Goal: Information Seeking & Learning: Find specific fact

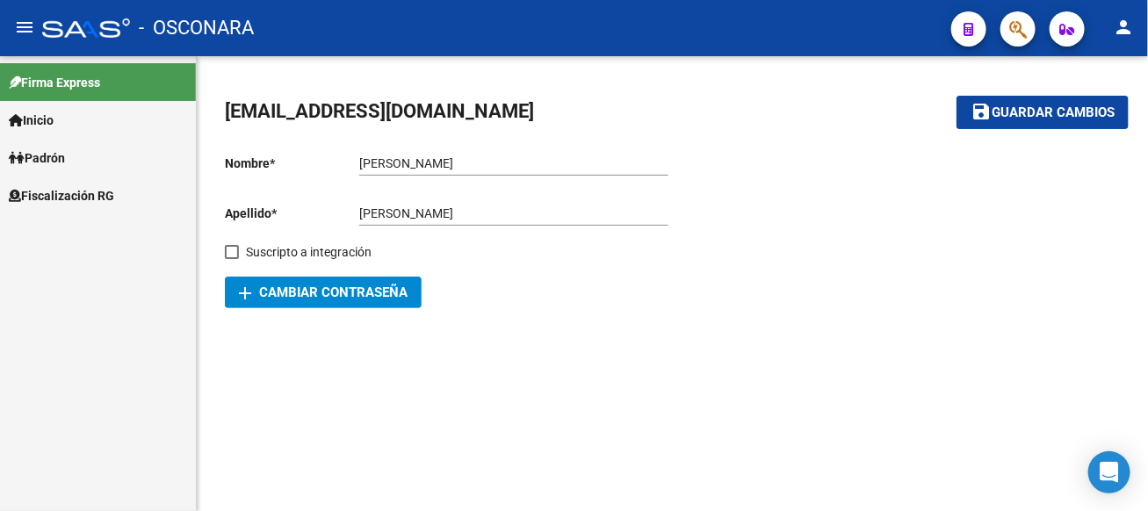
click at [92, 164] on link "Padrón" at bounding box center [98, 158] width 196 height 38
click at [89, 231] on span "Fiscalización RG" at bounding box center [61, 233] width 105 height 19
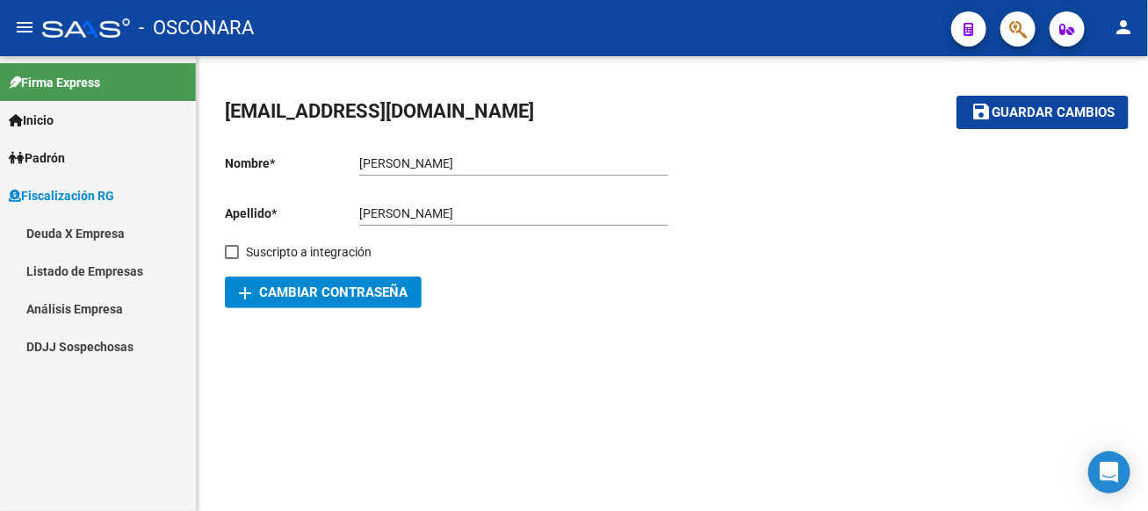
click at [62, 301] on link "Análisis Empresa" at bounding box center [98, 309] width 196 height 38
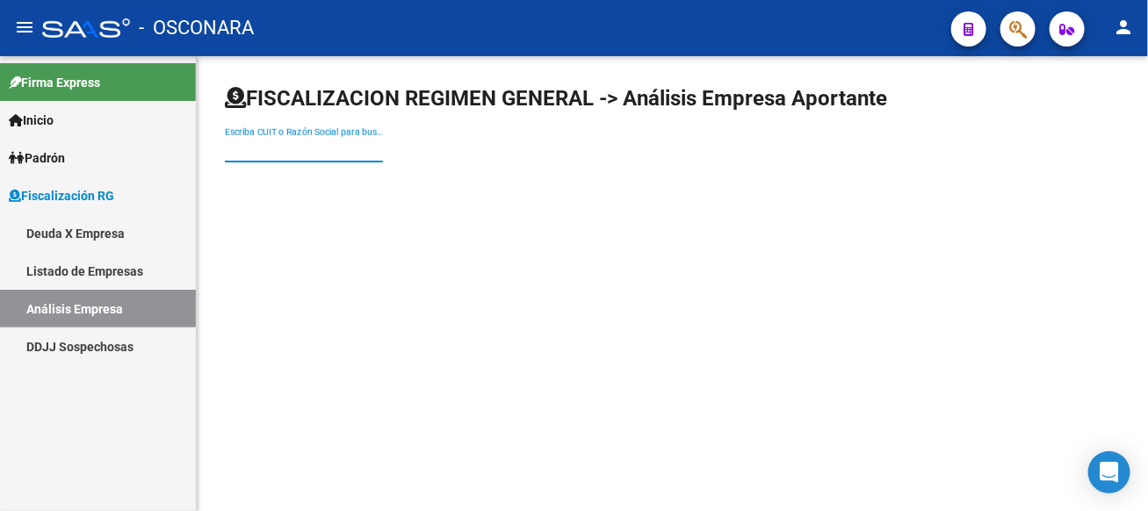
click at [383, 143] on input "Escriba CUIT o Razón Social para buscar" at bounding box center [304, 149] width 158 height 15
type input "vepez"
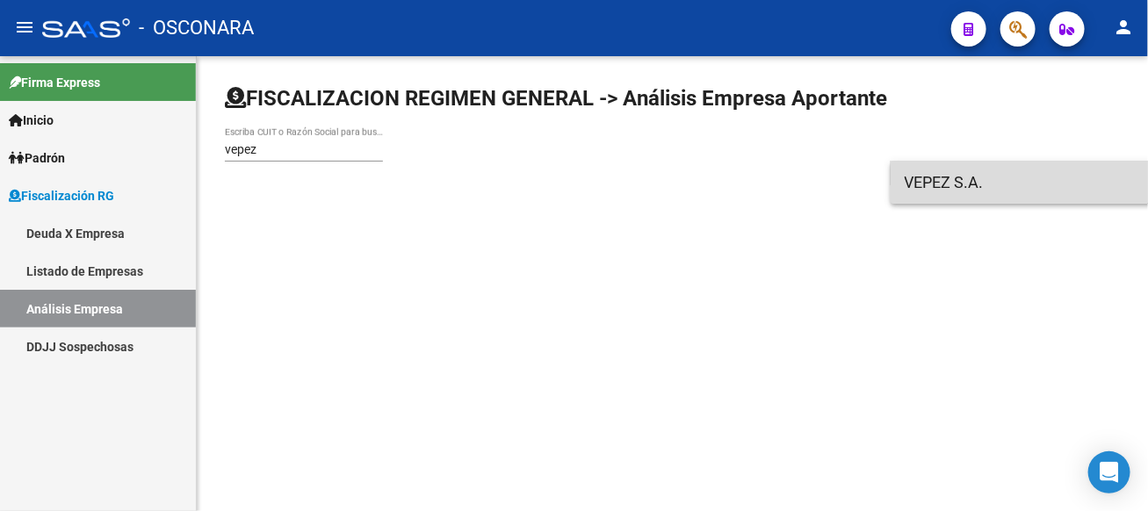
click at [971, 190] on span "VEPEZ S.A." at bounding box center [1154, 183] width 499 height 42
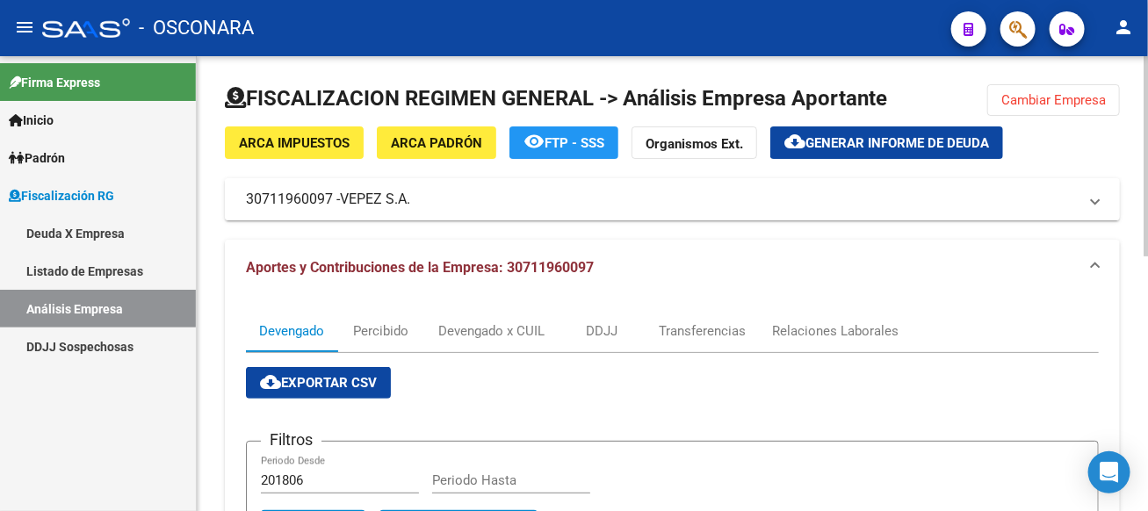
click at [503, 214] on mat-expansion-panel-header "30711960097 - VEPEZ S.A." at bounding box center [672, 199] width 895 height 42
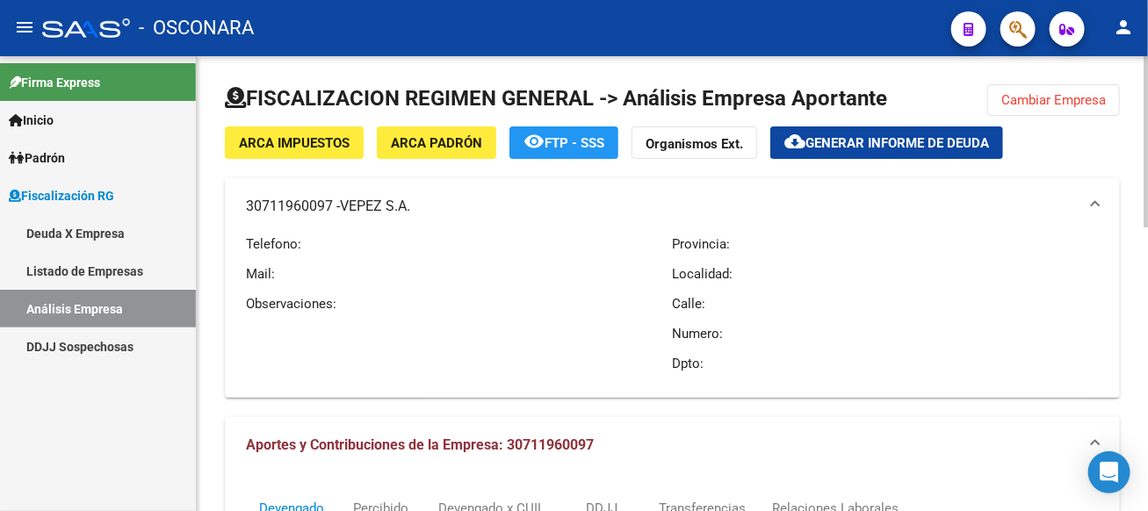
click at [285, 148] on span "ARCA Impuestos" at bounding box center [294, 143] width 111 height 16
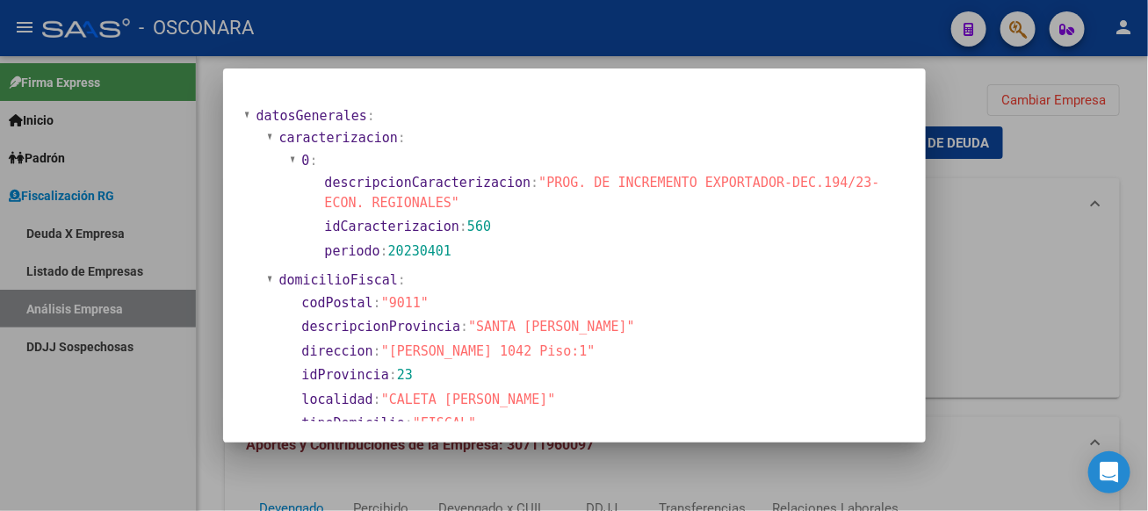
click at [1000, 181] on div at bounding box center [574, 255] width 1148 height 511
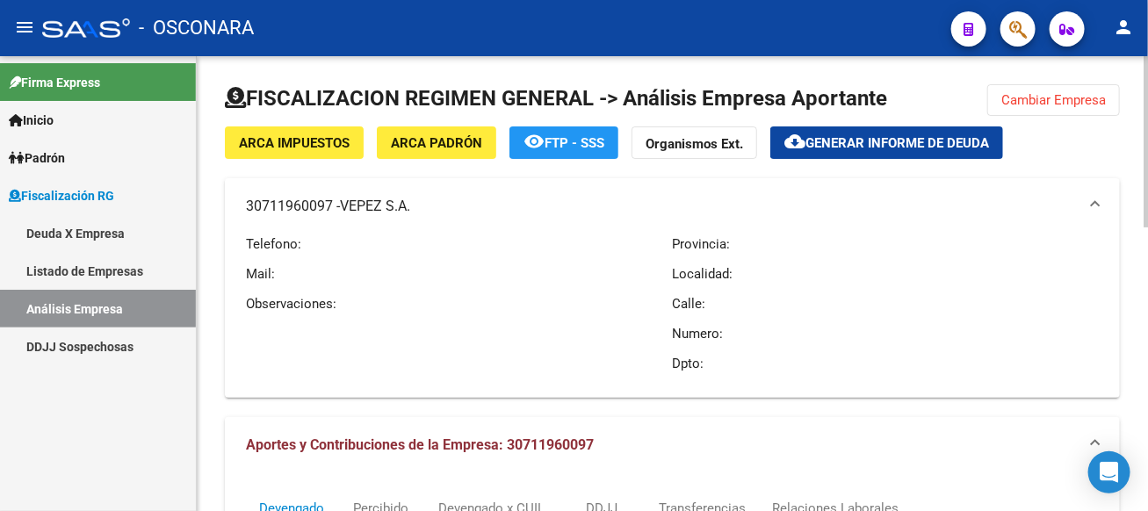
click at [435, 145] on span "ARCA Padrón" at bounding box center [436, 143] width 91 height 16
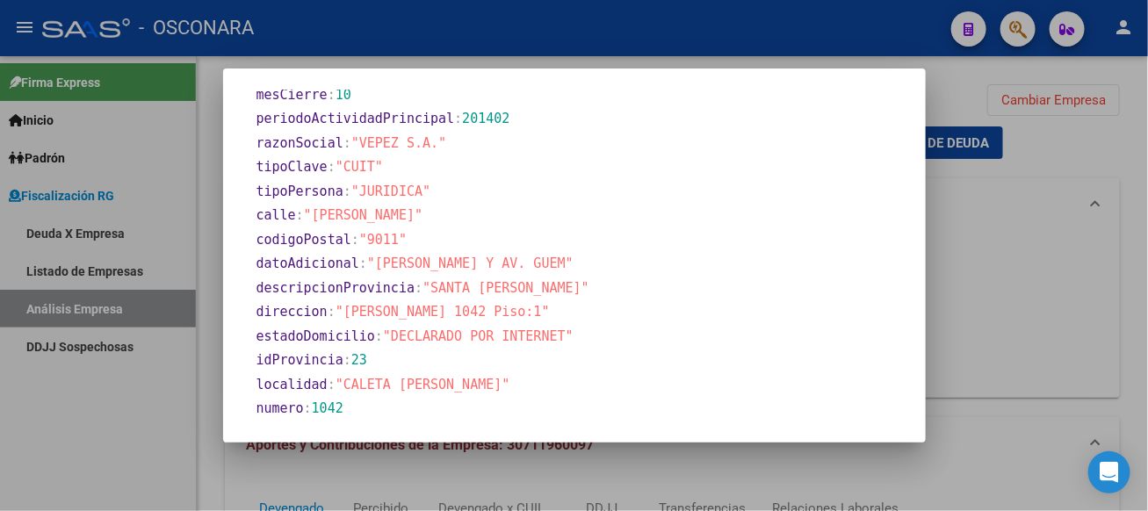
scroll to position [960, 0]
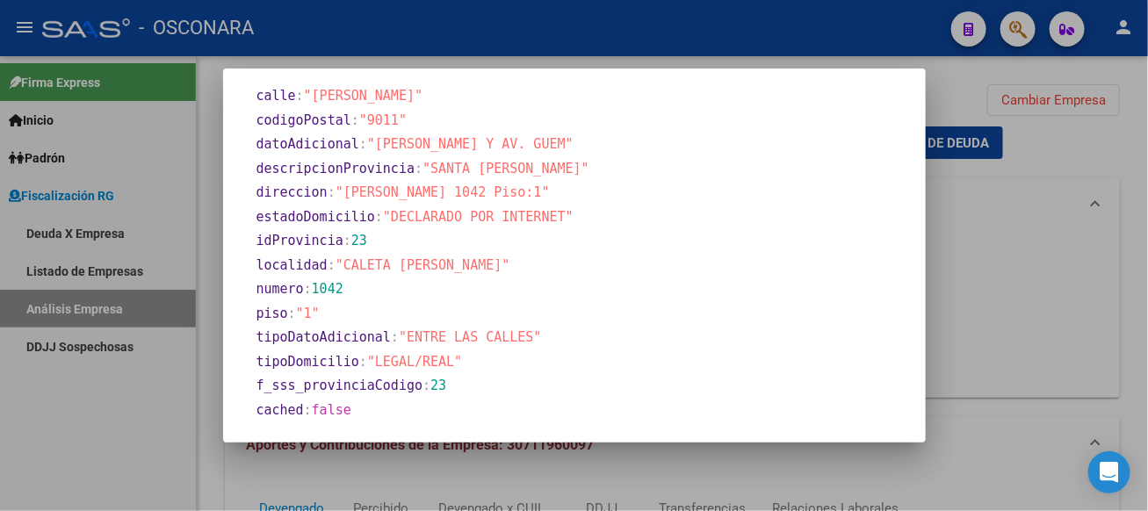
click at [1030, 214] on div at bounding box center [574, 255] width 1148 height 511
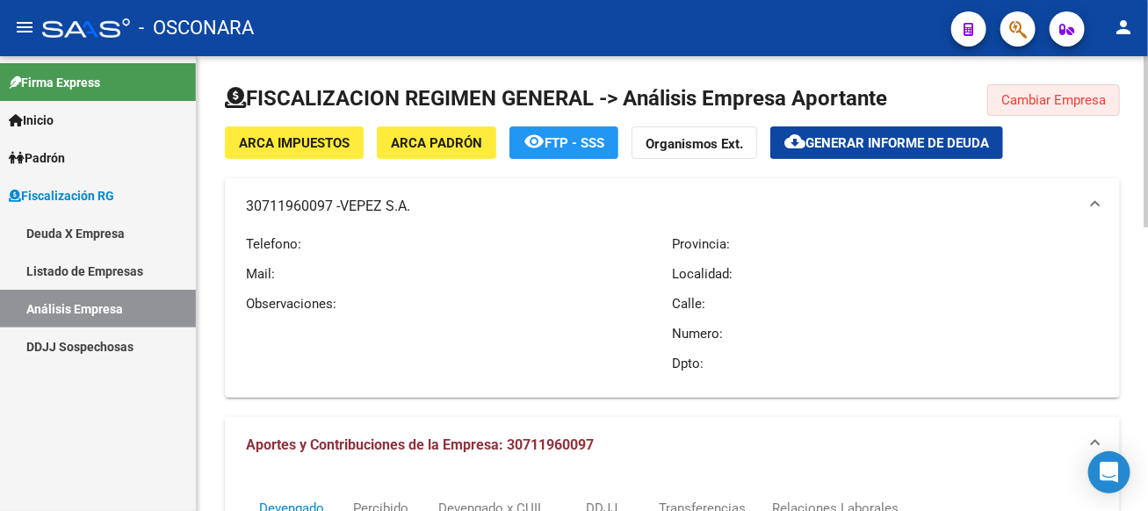
click at [1093, 107] on button "Cambiar Empresa" at bounding box center [1054, 100] width 133 height 32
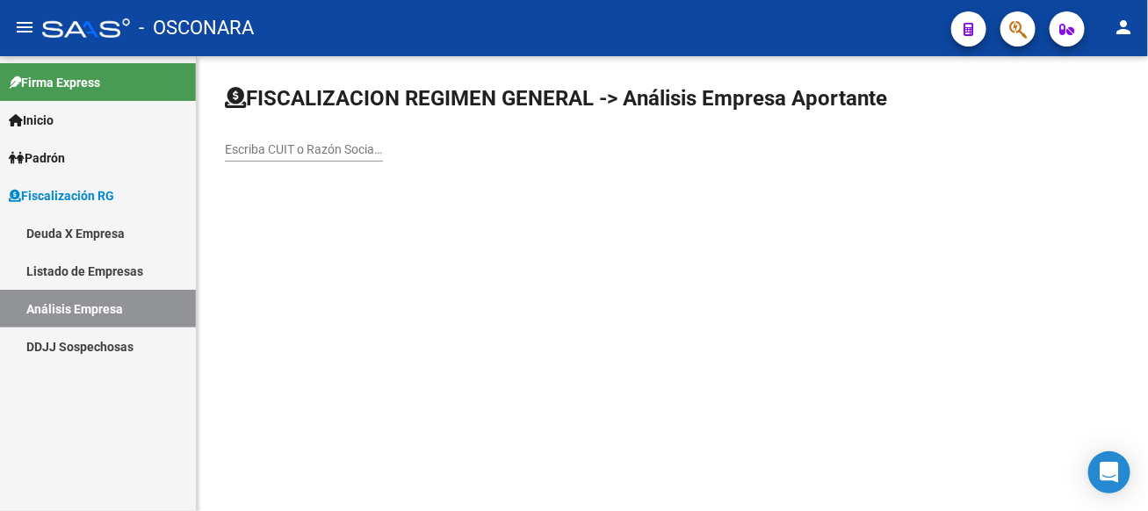
click at [383, 148] on input "Escriba CUIT o Razón Social para buscar" at bounding box center [304, 149] width 158 height 15
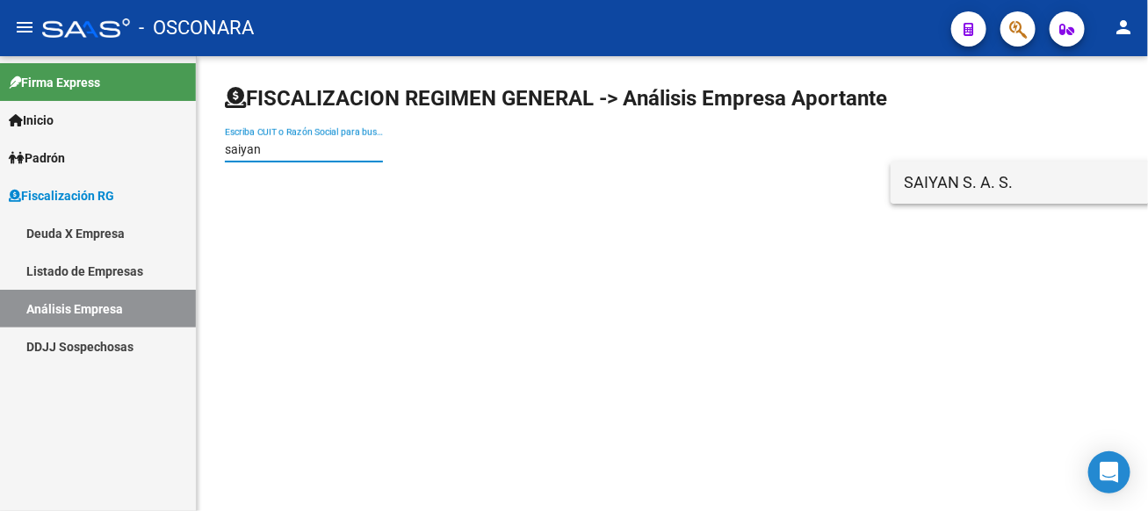
type input "saiyan"
click at [1009, 196] on span "SAIYAN S. A. S." at bounding box center [1154, 183] width 499 height 42
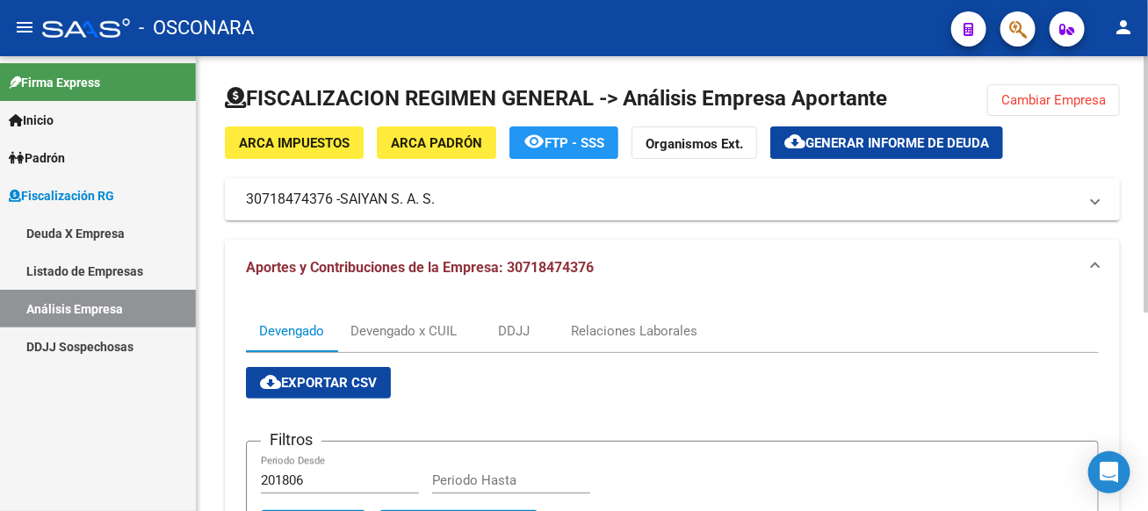
click at [480, 190] on mat-panel-title "30718474376 - [PERSON_NAME] S. A. S." at bounding box center [662, 199] width 832 height 19
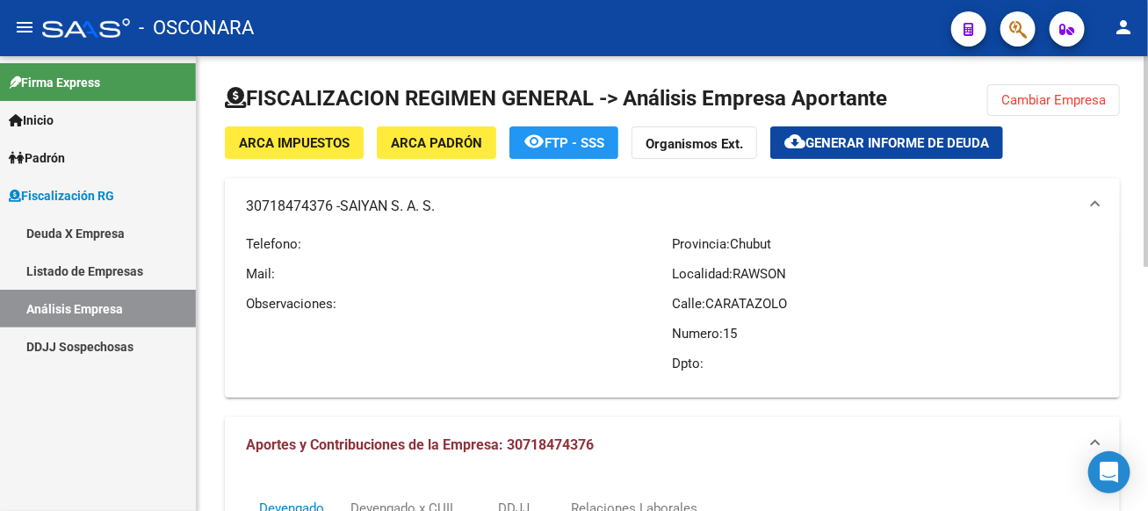
drag, startPoint x: 275, startPoint y: 204, endPoint x: 255, endPoint y: 220, distance: 25.7
click at [255, 220] on mat-expansion-panel-header "30718474376 - [PERSON_NAME] S. A. S." at bounding box center [672, 206] width 895 height 56
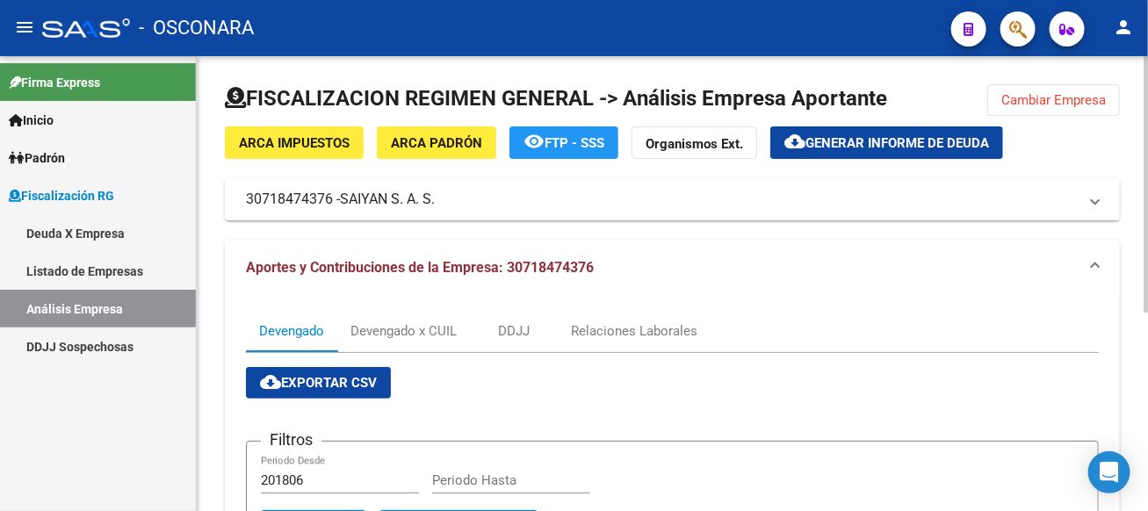
drag, startPoint x: 510, startPoint y: 265, endPoint x: 616, endPoint y: 271, distance: 106.4
click at [616, 271] on mat-panel-title "Aportes y Contribuciones de la Empresa: 30718474376" at bounding box center [662, 267] width 832 height 19
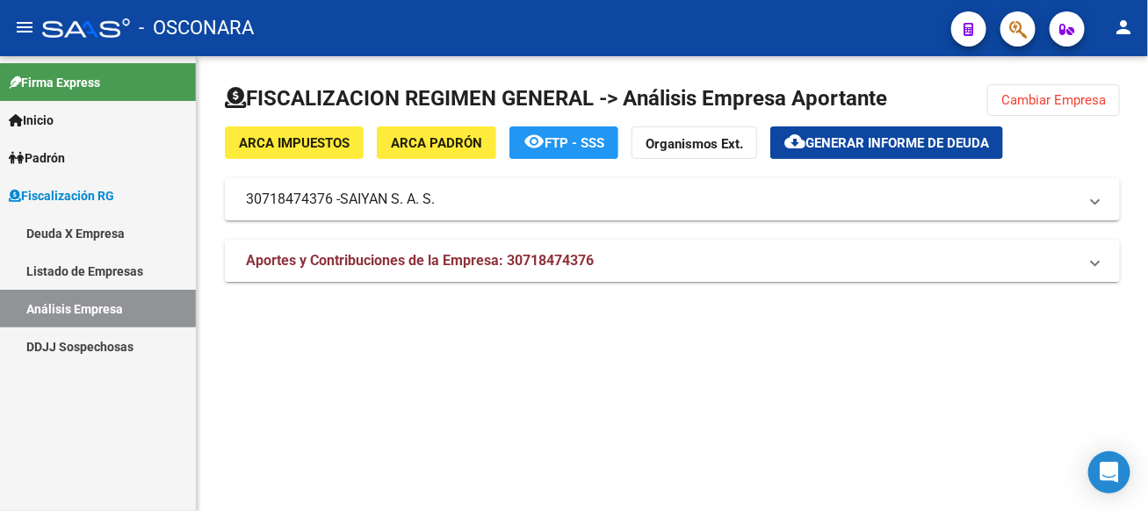
click at [616, 271] on mat-expansion-panel-header "Aportes y Contribuciones de la Empresa: 30718474376" at bounding box center [672, 261] width 895 height 42
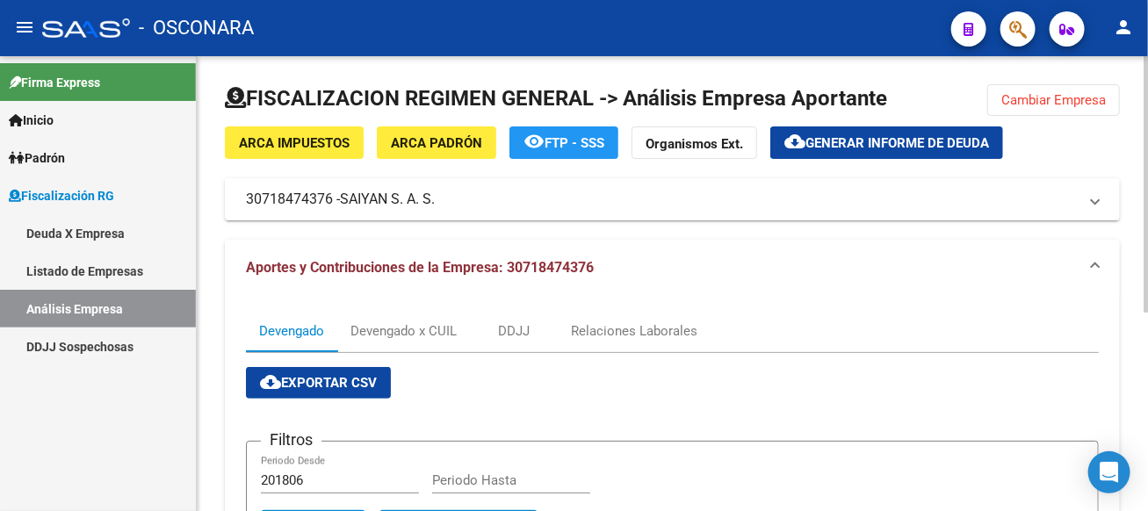
drag, startPoint x: 606, startPoint y: 264, endPoint x: 507, endPoint y: 257, distance: 99.5
click at [507, 258] on mat-panel-title "Aportes y Contribuciones de la Empresa: 30718474376" at bounding box center [662, 267] width 832 height 19
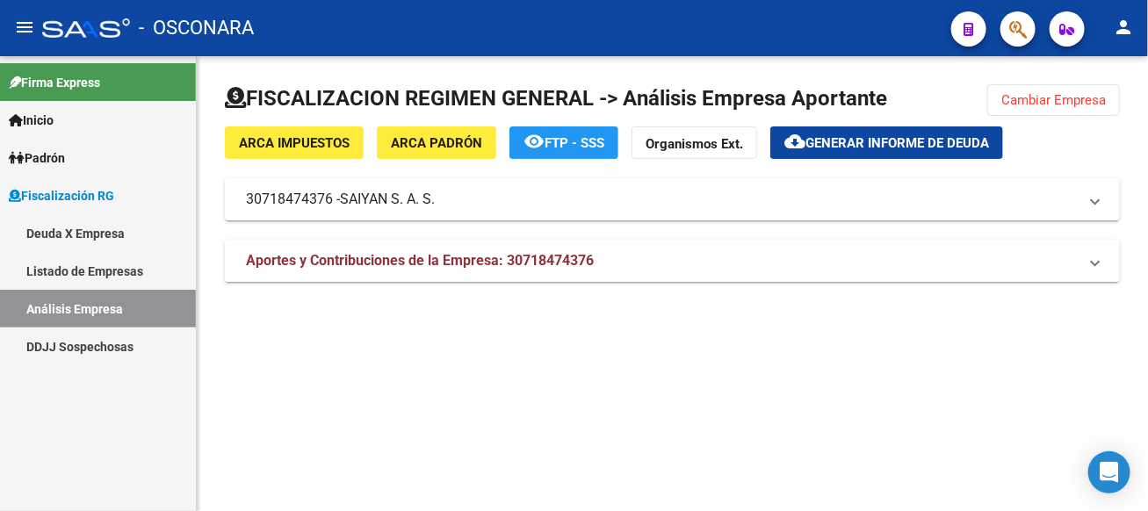
copy span "30718474376"
click at [1045, 105] on span "Cambiar Empresa" at bounding box center [1054, 100] width 105 height 16
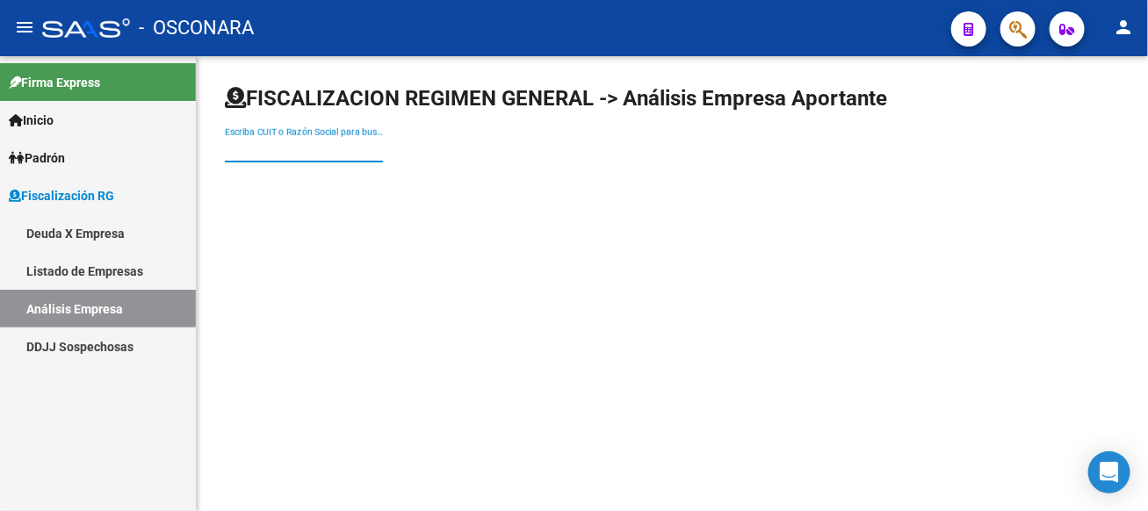
click at [383, 151] on input "Escriba CUIT o Razón Social para buscar" at bounding box center [304, 149] width 158 height 15
type input "VEPEZ"
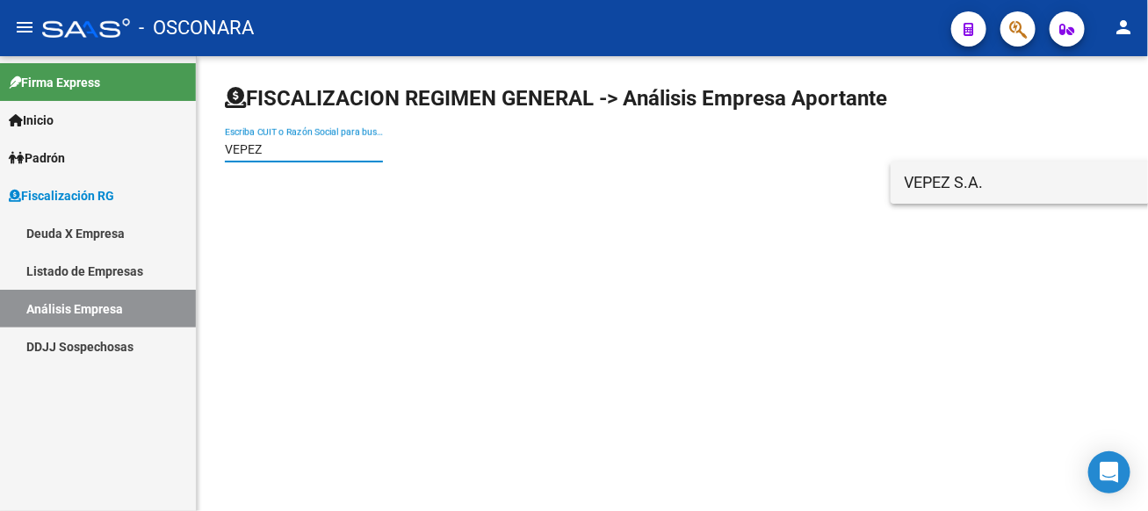
click at [1039, 198] on span "VEPEZ S.A." at bounding box center [1154, 183] width 499 height 42
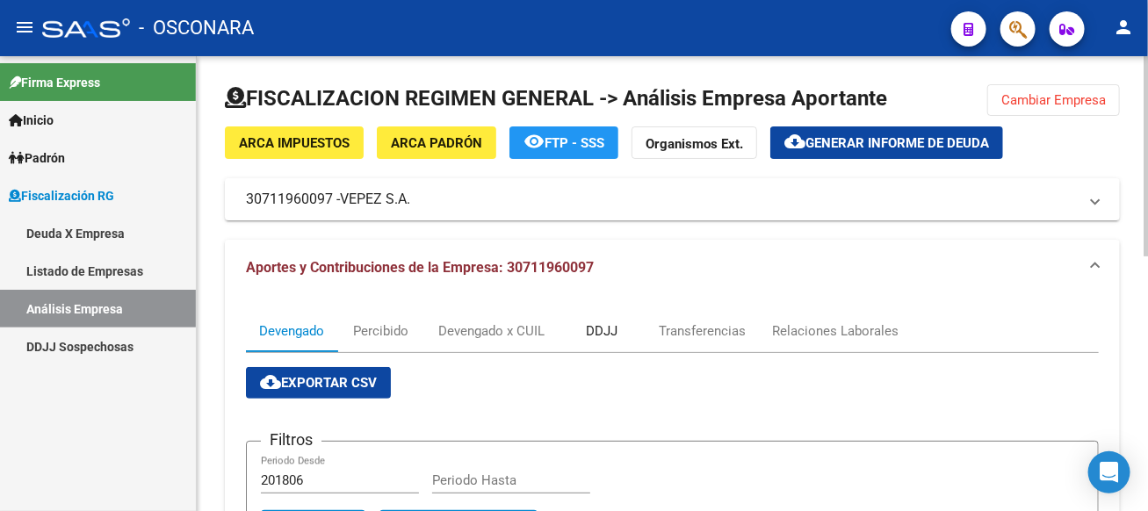
click at [619, 332] on div "DDJJ" at bounding box center [602, 331] width 88 height 42
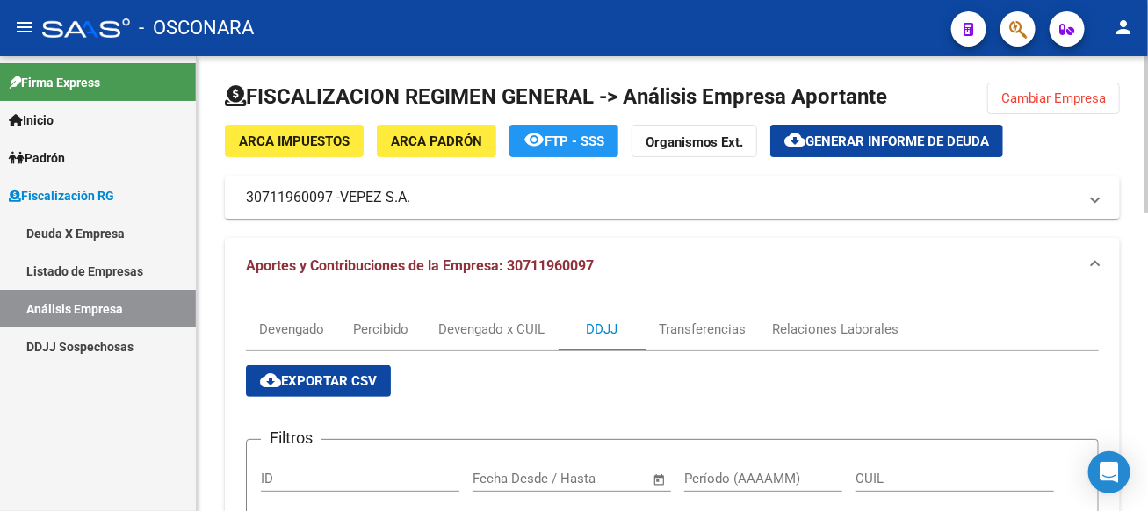
scroll to position [0, 0]
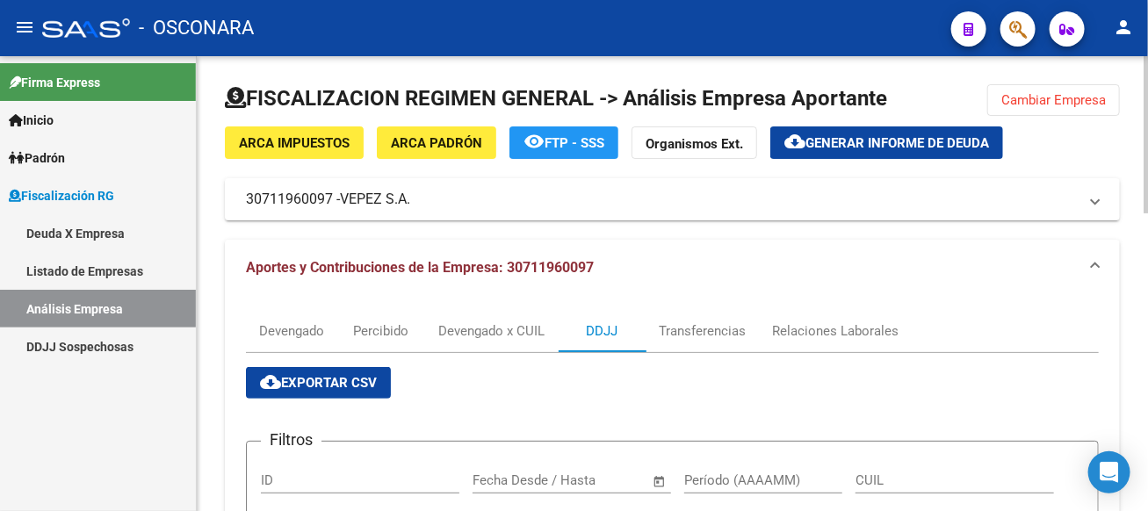
click at [325, 382] on span "cloud_download Exportar CSV" at bounding box center [318, 383] width 117 height 16
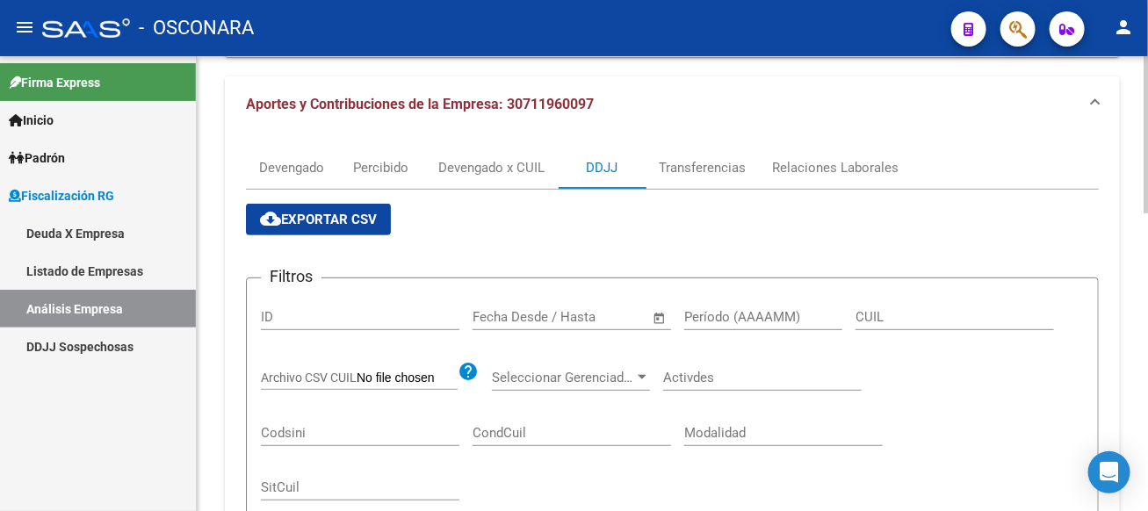
scroll to position [156, 0]
